Goal: Task Accomplishment & Management: Use online tool/utility

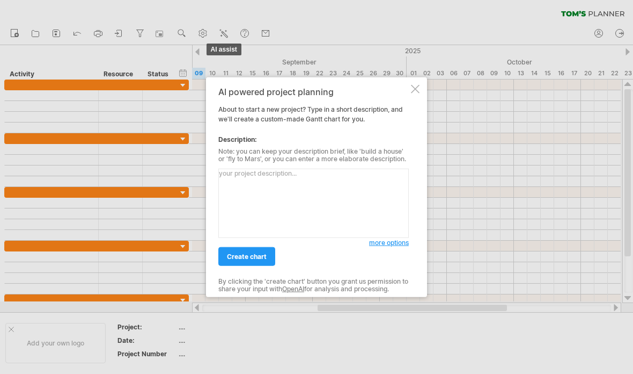
click at [284, 177] on textarea at bounding box center [313, 203] width 191 height 69
type textarea "這"
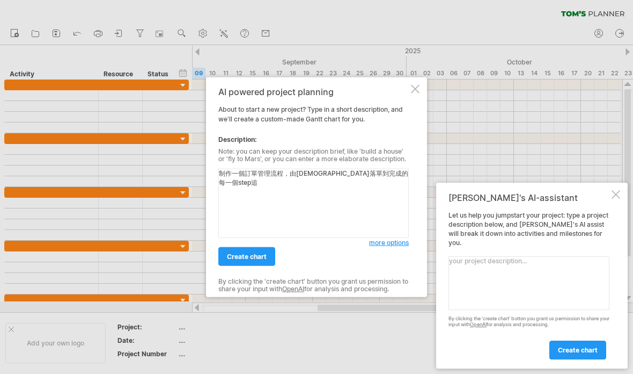
type textarea "制作一個訂單管理流程，由[DEMOGRAPHIC_DATA]落單到完成的每一個step追蹤"
click at [258, 250] on link "create chart" at bounding box center [246, 256] width 57 height 19
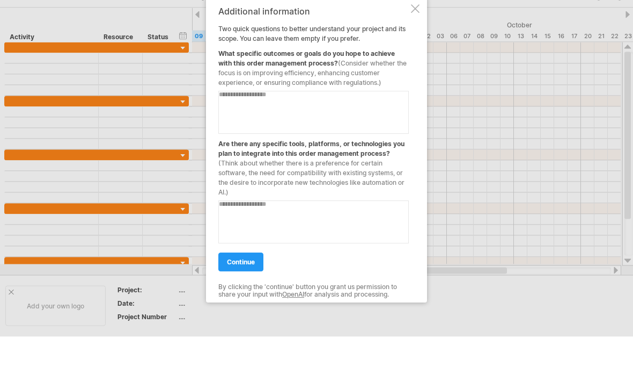
click at [257, 290] on link "continue" at bounding box center [240, 299] width 45 height 19
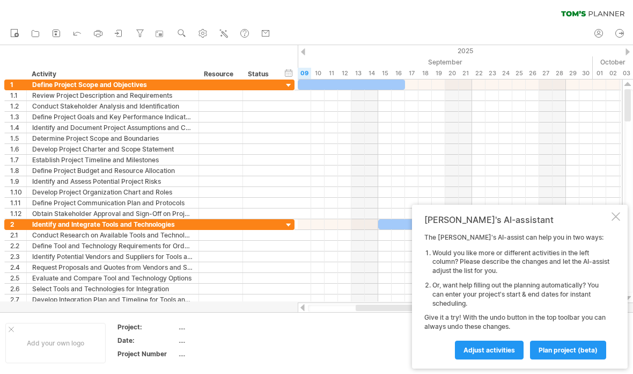
click at [510, 348] on span "Adjust activities" at bounding box center [490, 350] width 52 height 8
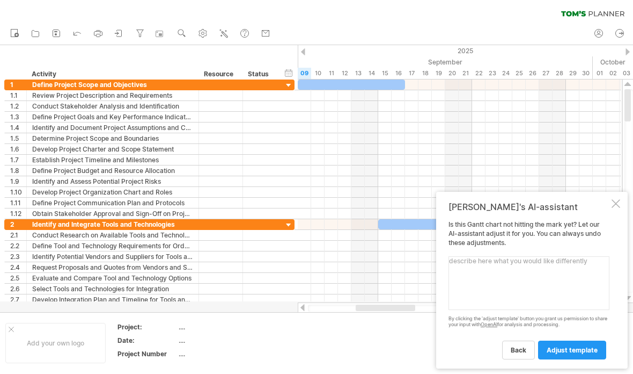
click at [616, 208] on div at bounding box center [616, 203] width 9 height 9
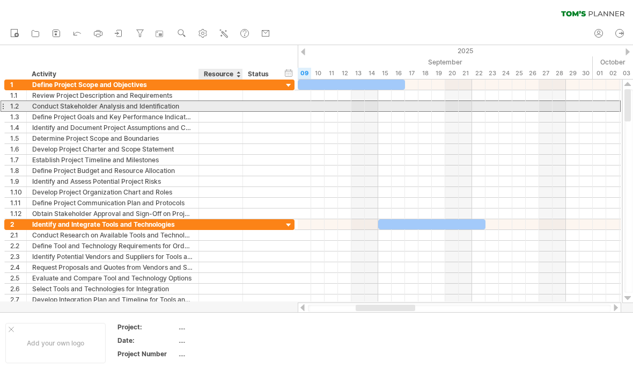
click at [238, 149] on div at bounding box center [221, 149] width 44 height 10
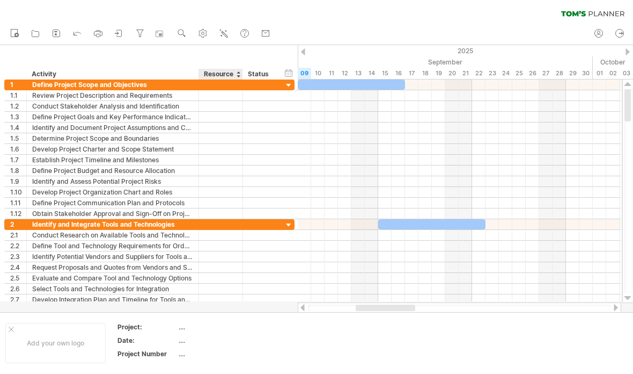
click at [197, 96] on div at bounding box center [197, 95] width 5 height 11
click at [289, 89] on div at bounding box center [289, 86] width 10 height 10
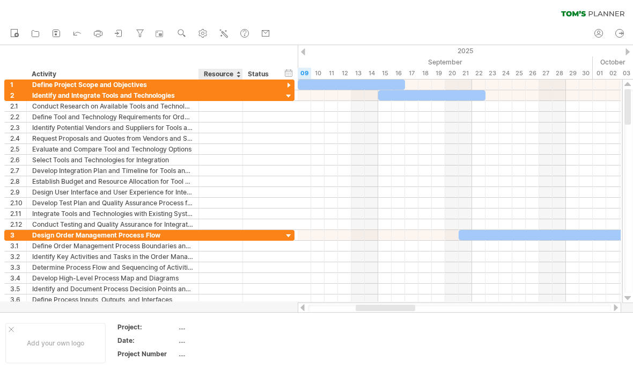
click at [289, 85] on div at bounding box center [289, 86] width 10 height 10
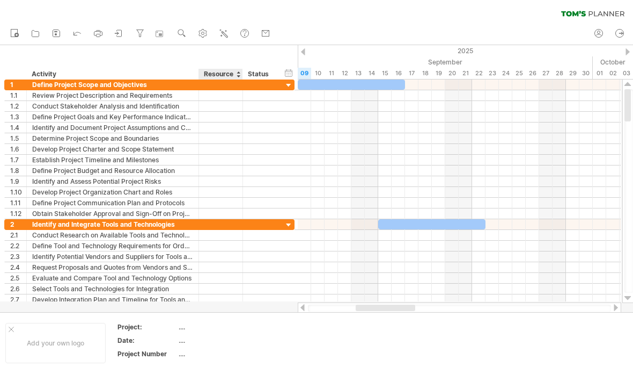
click at [290, 84] on div at bounding box center [289, 86] width 10 height 10
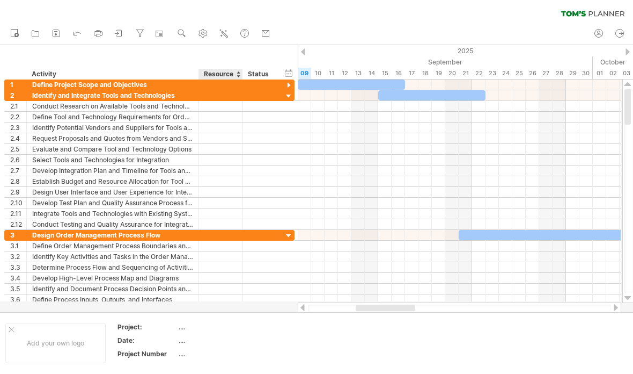
click at [289, 93] on div at bounding box center [289, 96] width 10 height 10
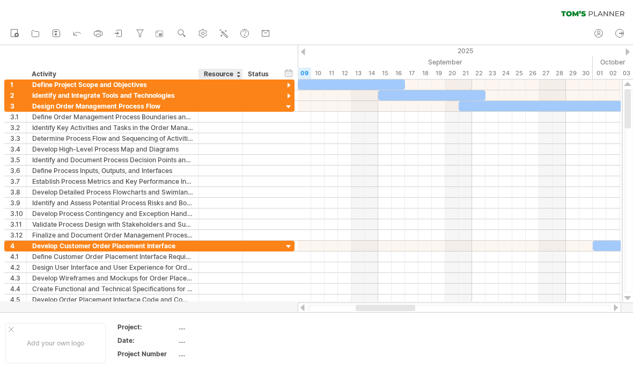
click at [290, 106] on div at bounding box center [289, 107] width 10 height 10
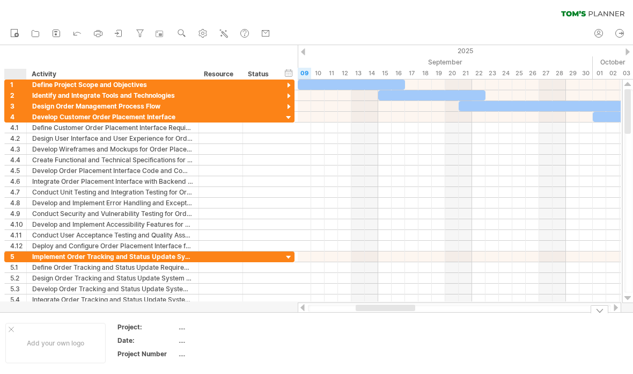
click at [18, 324] on div "Add your own logo" at bounding box center [55, 343] width 100 height 40
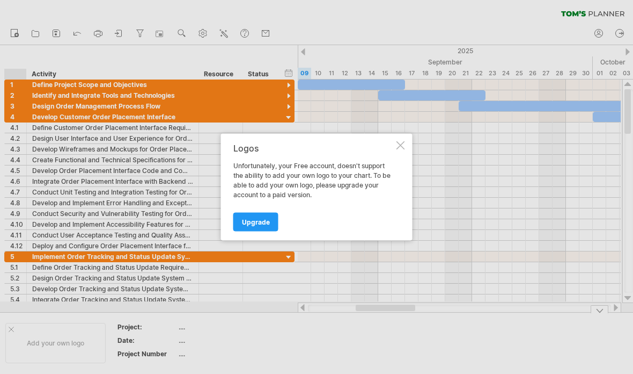
click at [396, 187] on div "Logos Unfortunately, your Free account, doesn't support the ability to add your…" at bounding box center [317, 187] width 192 height 107
click at [401, 184] on div "Logos Unfortunately, your Free account, doesn't support the ability to add your…" at bounding box center [317, 187] width 192 height 107
click at [404, 182] on div "Logos Unfortunately, your Free account, doesn't support the ability to add your…" at bounding box center [317, 187] width 192 height 107
click at [398, 179] on div "Logos Unfortunately, your Free account, doesn't support the ability to add your…" at bounding box center [317, 187] width 192 height 107
click at [474, 133] on div at bounding box center [316, 187] width 633 height 374
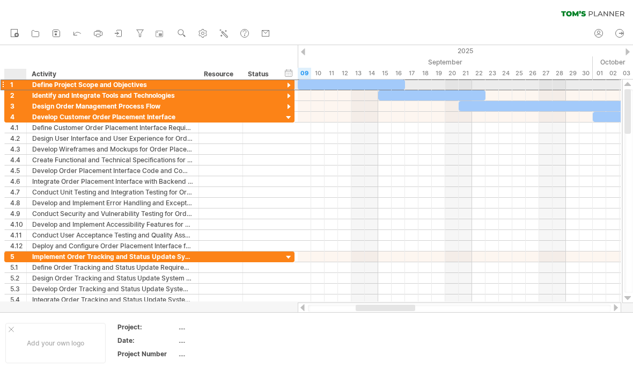
click at [11, 121] on div "4" at bounding box center [18, 117] width 16 height 10
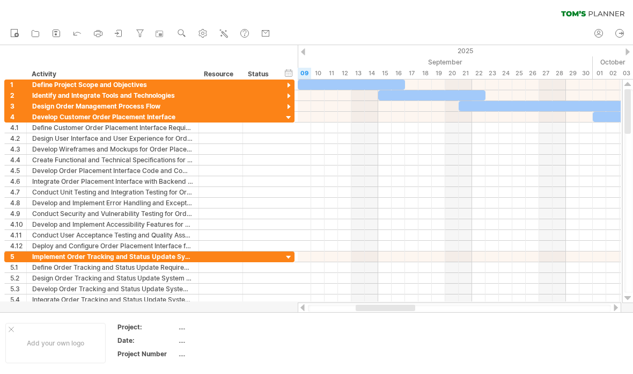
click at [3, 113] on div "**********" at bounding box center [147, 191] width 295 height 225
click at [0, 123] on div "**********" at bounding box center [147, 191] width 295 height 225
click at [6, 117] on div "4" at bounding box center [16, 117] width 22 height 10
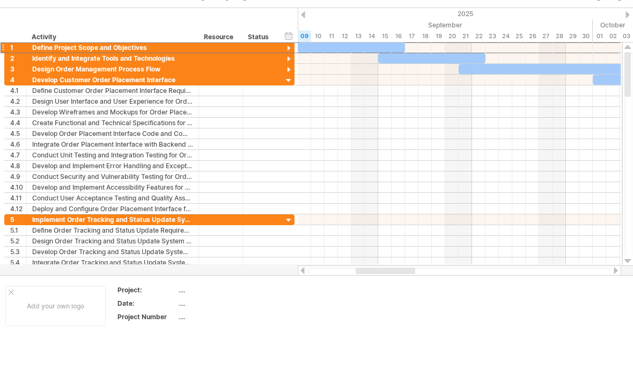
click at [7, 83] on div "4" at bounding box center [16, 80] width 22 height 10
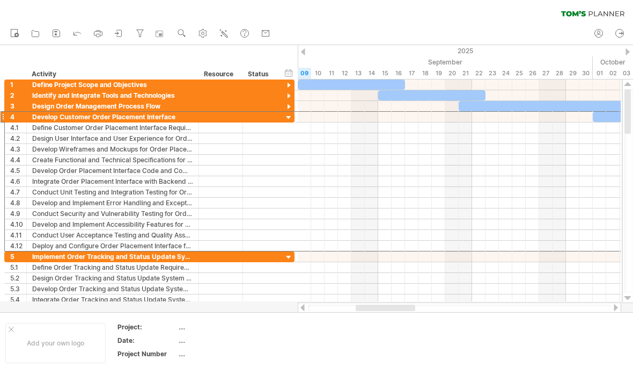
click at [288, 122] on div at bounding box center [289, 118] width 10 height 10
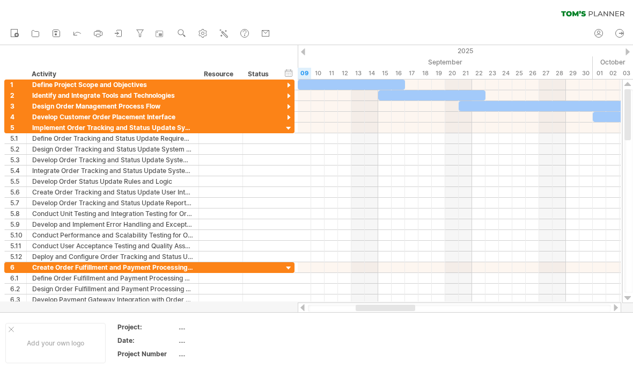
click at [294, 109] on div at bounding box center [289, 107] width 10 height 10
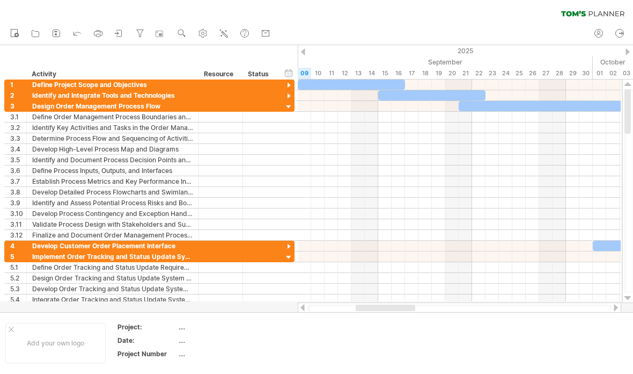
click at [290, 100] on div at bounding box center [289, 96] width 10 height 10
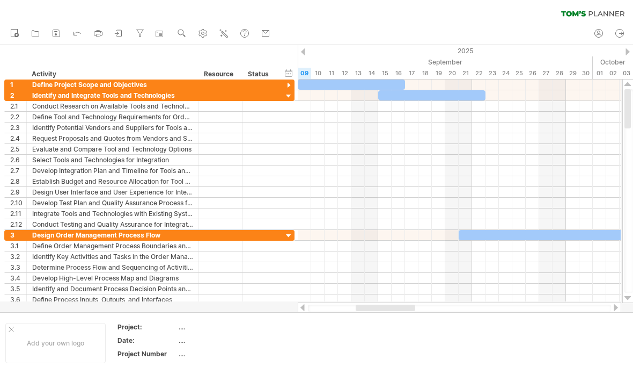
click at [289, 85] on div at bounding box center [289, 86] width 10 height 10
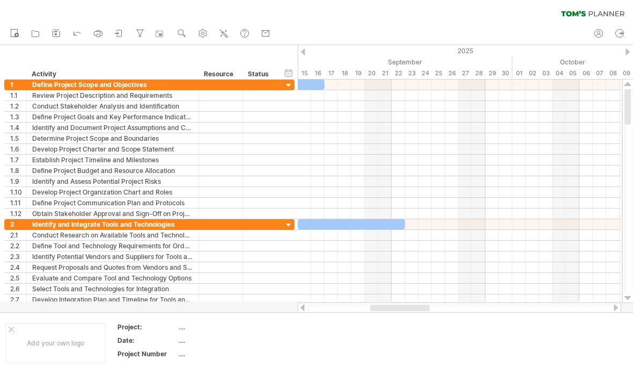
click at [38, 97] on div "Review Project Description and Requirements" at bounding box center [112, 95] width 161 height 10
click at [40, 97] on div "Review Project Description and Requirements" at bounding box center [112, 95] width 161 height 10
click at [73, 97] on div "Review Project Description and Requirements" at bounding box center [112, 95] width 161 height 10
click at [72, 97] on div "Review Project Description and Requirements" at bounding box center [112, 95] width 161 height 10
click at [98, 93] on div "Review Project Description and Requirements" at bounding box center [112, 95] width 161 height 10
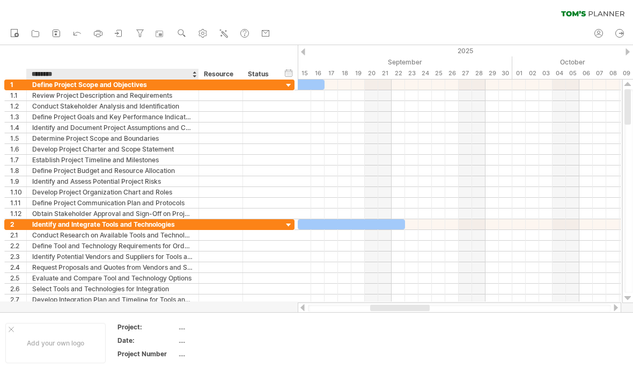
click at [91, 132] on div "Identify and Document Project Assumptions and Constraints" at bounding box center [112, 127] width 161 height 10
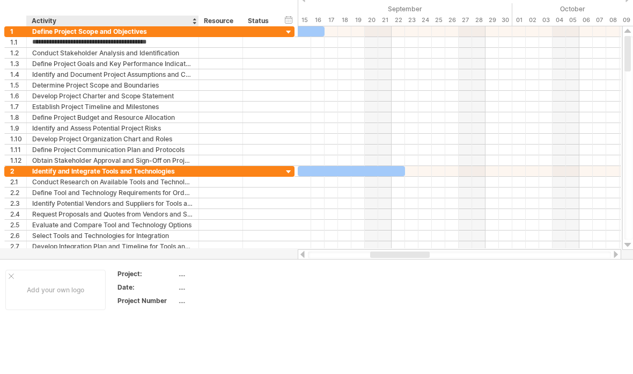
click at [119, 63] on div "Define Project Goals and Key Performance Indicators" at bounding box center [112, 64] width 161 height 10
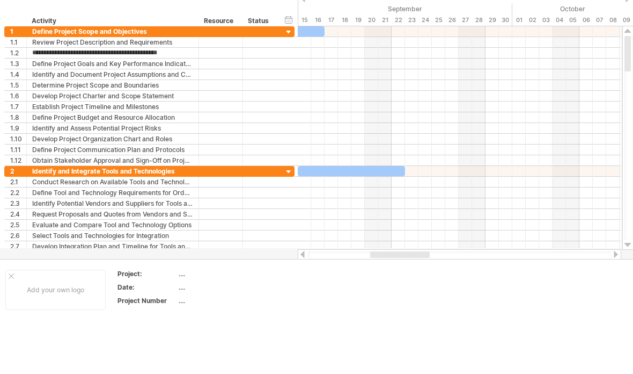
click at [313, 41] on div at bounding box center [459, 42] width 323 height 11
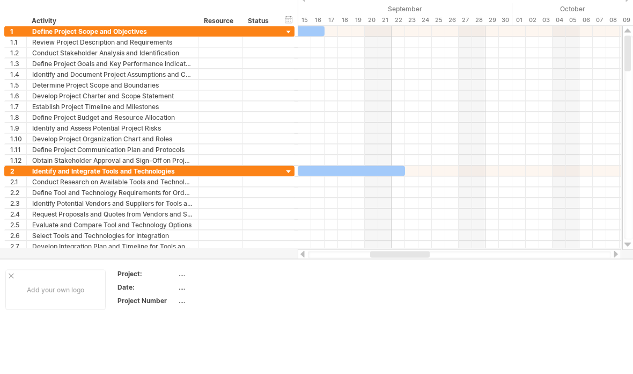
click at [349, 39] on div at bounding box center [459, 42] width 323 height 11
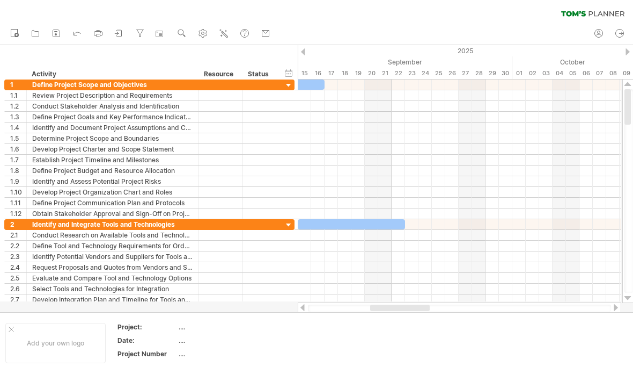
click at [375, 93] on div at bounding box center [459, 95] width 323 height 11
click at [362, 125] on div at bounding box center [459, 127] width 323 height 11
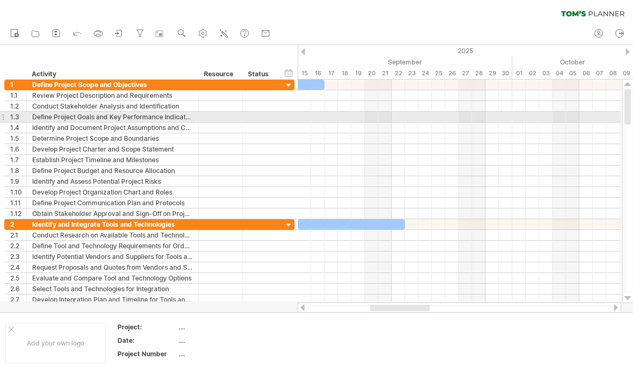
click at [367, 158] on div at bounding box center [459, 160] width 323 height 11
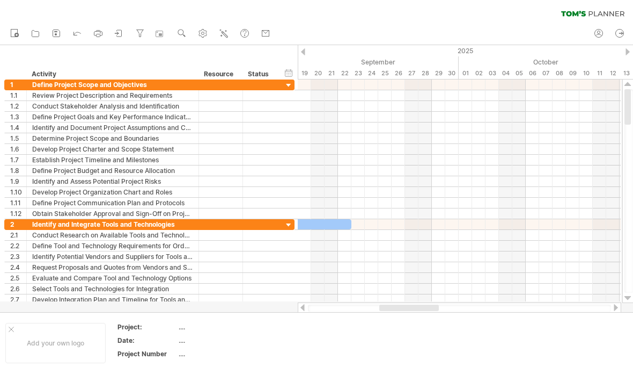
click at [449, 111] on div at bounding box center [459, 106] width 323 height 11
click at [470, 132] on div at bounding box center [459, 127] width 323 height 11
click at [422, 143] on div at bounding box center [459, 138] width 323 height 11
click at [424, 121] on div at bounding box center [459, 117] width 323 height 11
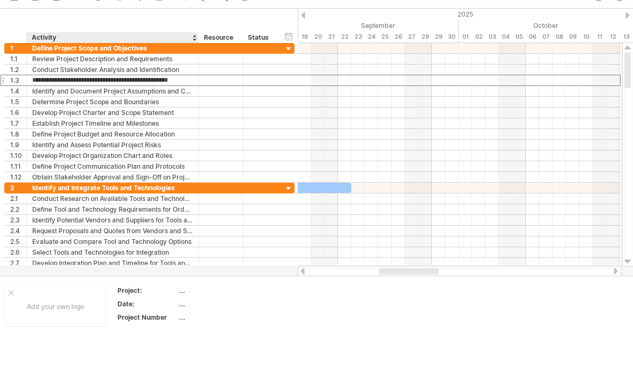
click at [289, 83] on div "**********" at bounding box center [149, 80] width 290 height 11
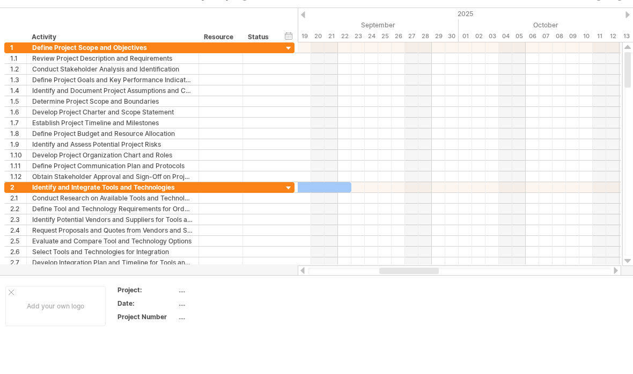
click at [362, 85] on div at bounding box center [459, 90] width 323 height 11
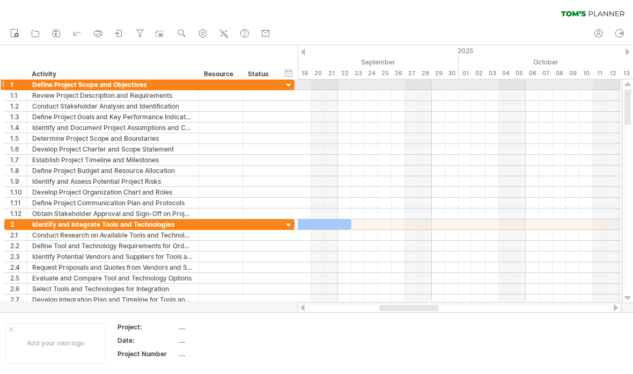
click at [316, 121] on div at bounding box center [459, 117] width 323 height 11
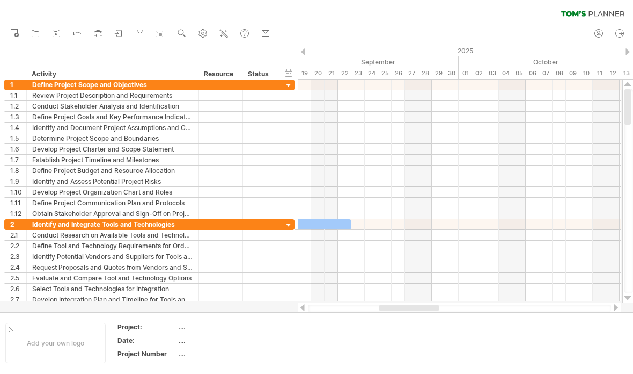
click at [334, 125] on div at bounding box center [459, 127] width 323 height 11
click at [344, 113] on div at bounding box center [459, 117] width 323 height 11
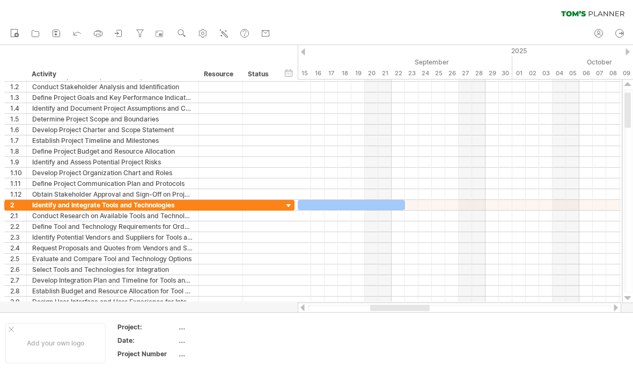
click at [360, 167] on div at bounding box center [459, 162] width 323 height 11
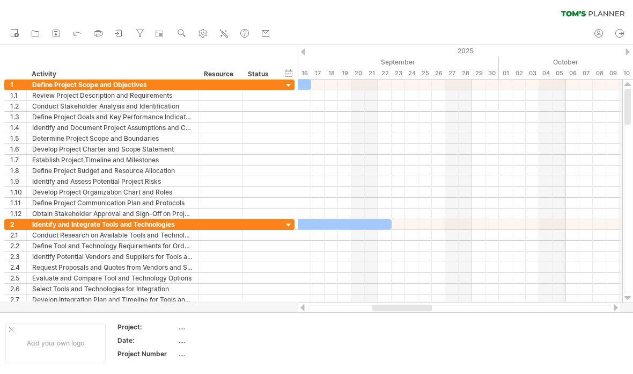
click at [371, 138] on div at bounding box center [459, 138] width 323 height 11
click at [366, 128] on div at bounding box center [459, 127] width 323 height 11
